Goal: Transaction & Acquisition: Subscribe to service/newsletter

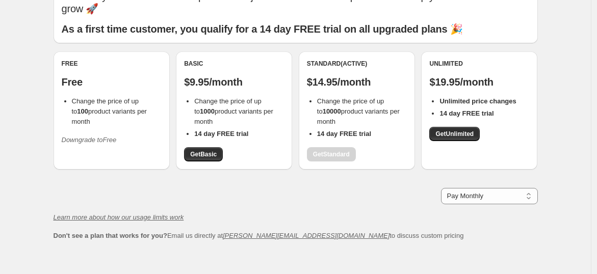
scroll to position [106, 0]
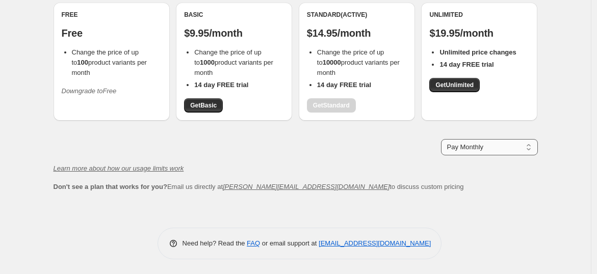
click at [491, 149] on select "Pay Monthly Pay Yearly (Save 16%)" at bounding box center [489, 147] width 97 height 16
click at [345, 153] on div "Pay Monthly Pay Yearly (Save 16%) Pay Monthly" at bounding box center [296, 147] width 484 height 16
click at [345, 101] on div "Standard (Active) $14.95/month Change the price of up to 10000 product variants…" at bounding box center [357, 62] width 100 height 102
click at [354, 58] on span "Change the price of up to 10000 product variants per month" at bounding box center [358, 62] width 83 height 28
click at [358, 39] on div "Standard (Active) $14.95/month Change the price of up to 10000 product variants…" at bounding box center [357, 62] width 100 height 102
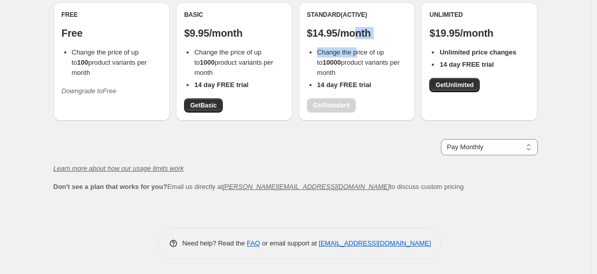
click at [360, 35] on p "$14.95/month" at bounding box center [357, 33] width 100 height 12
click at [344, 5] on div "Standard (Active) $14.95/month Change the price of up to 10000 product variants…" at bounding box center [357, 62] width 116 height 118
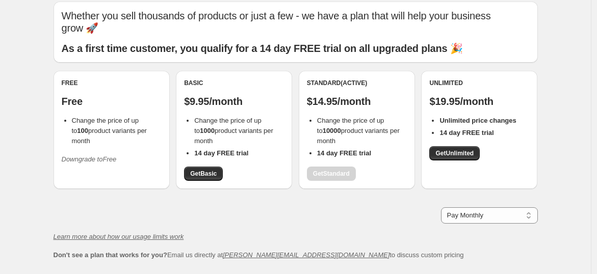
scroll to position [0, 0]
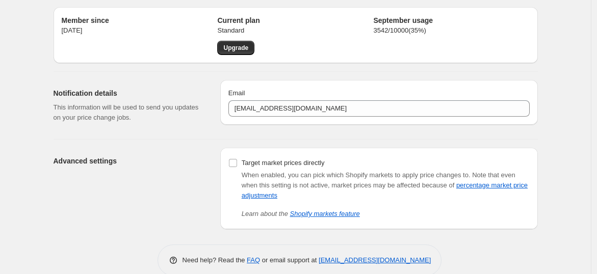
scroll to position [48, 0]
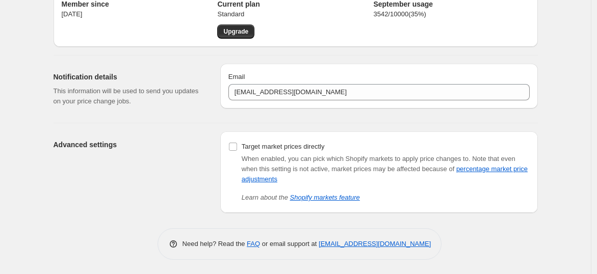
click at [96, 143] on h2 "Advanced settings" at bounding box center [129, 145] width 150 height 10
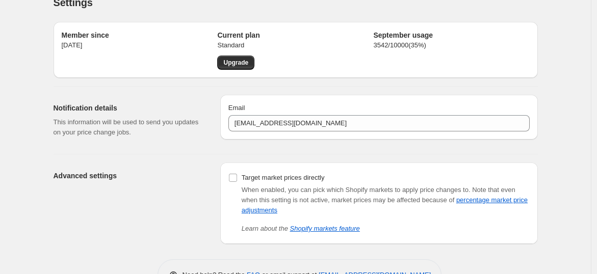
scroll to position [0, 0]
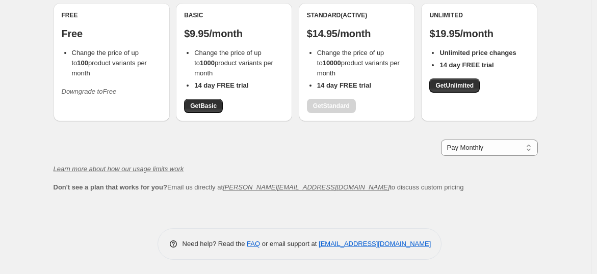
scroll to position [106, 0]
click at [326, 106] on div "Standard (Active) $14.95/month Change the price of up to 10000 product variants…" at bounding box center [357, 62] width 100 height 102
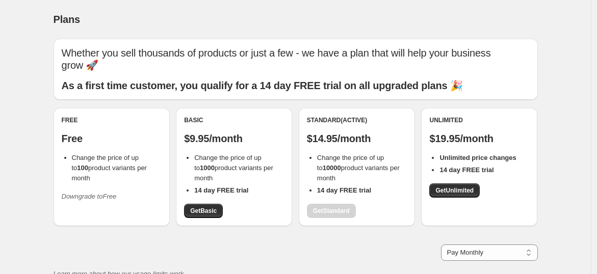
click at [567, 143] on div "Plans. This page is ready Plans Whether you sell thousands of products or just …" at bounding box center [295, 190] width 591 height 380
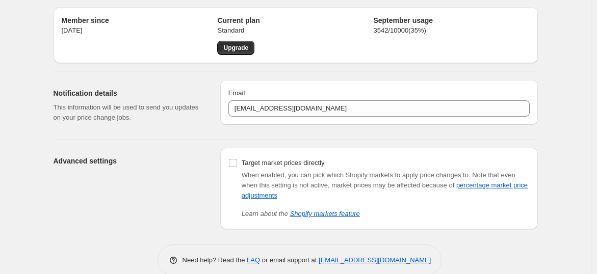
scroll to position [48, 0]
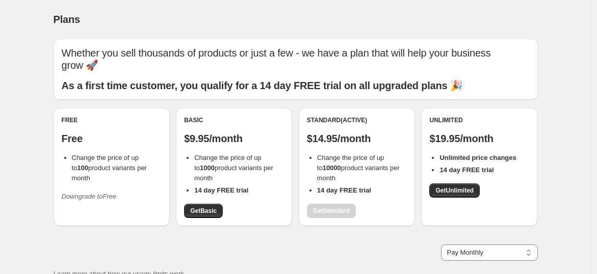
scroll to position [106, 0]
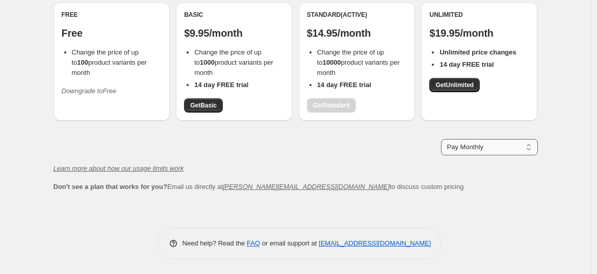
click at [485, 144] on select "Pay Monthly Pay Yearly (Save 16%)" at bounding box center [489, 147] width 97 height 16
click at [403, 166] on div "Learn more about how our usage limits work" at bounding box center [296, 169] width 484 height 10
click at [316, 105] on div "Standard (Active) $14.95/month Change the price of up to 10000 product variants…" at bounding box center [357, 62] width 100 height 102
click at [348, 48] on span "Change the price of up to 10000 product variants per month" at bounding box center [358, 62] width 83 height 28
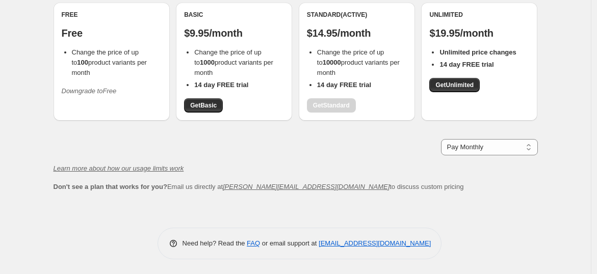
scroll to position [0, 0]
